Goal: Transaction & Acquisition: Purchase product/service

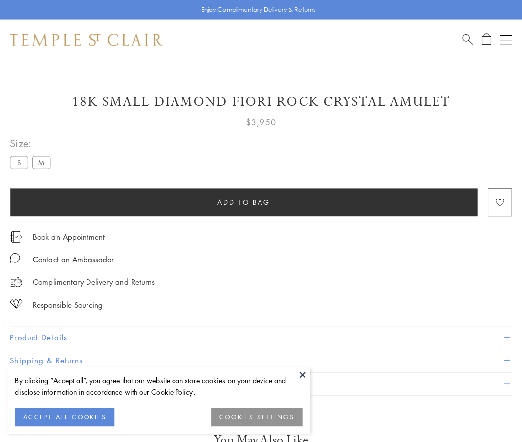
scroll to position [59, 0]
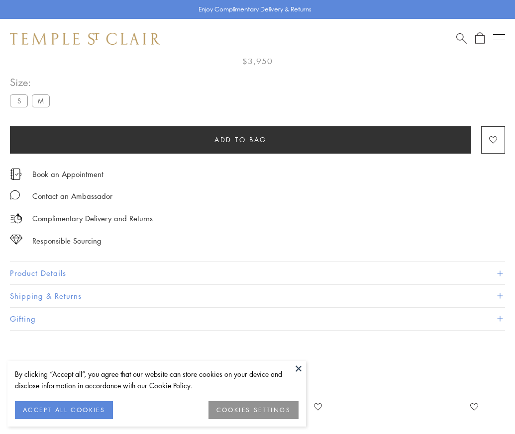
click at [240, 139] on span "Add to bag" at bounding box center [240, 139] width 52 height 11
